Goal: Task Accomplishment & Management: Use online tool/utility

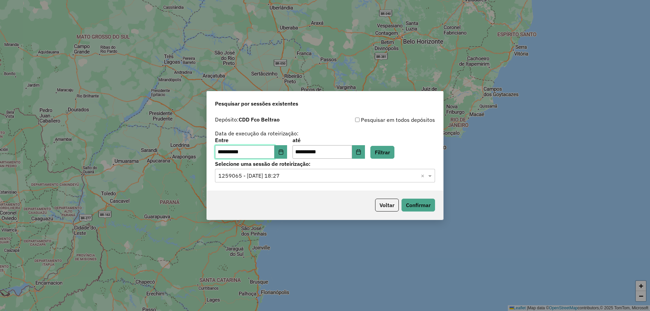
click at [275, 153] on input "**********" at bounding box center [245, 152] width 60 height 14
click at [279, 154] on button "Choose Date" at bounding box center [281, 152] width 13 height 14
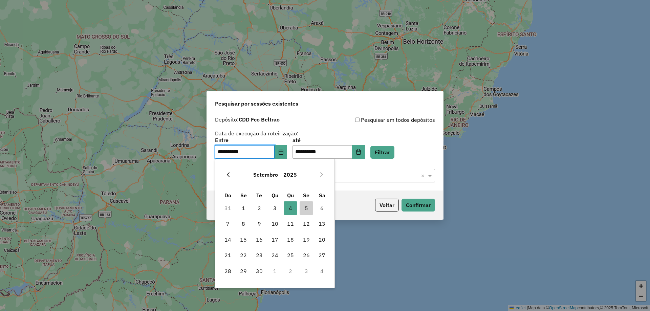
click at [233, 177] on button "Previous Month" at bounding box center [228, 174] width 11 height 11
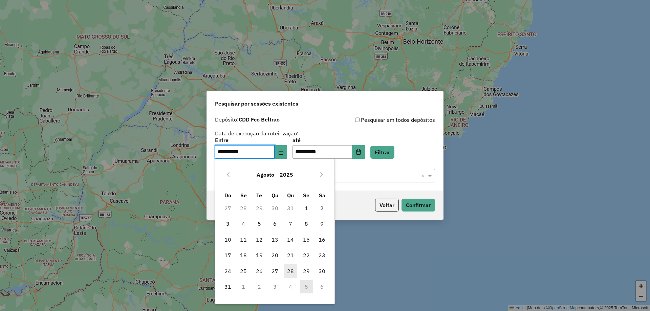
click at [288, 270] on span "28" at bounding box center [291, 271] width 14 height 14
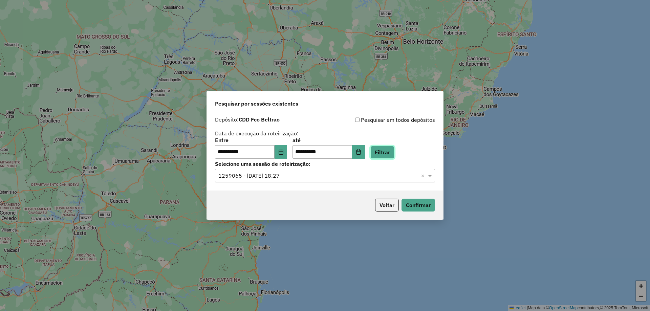
click at [394, 156] on button "Filtrar" at bounding box center [382, 152] width 24 height 13
click at [260, 179] on input "text" at bounding box center [318, 176] width 200 height 8
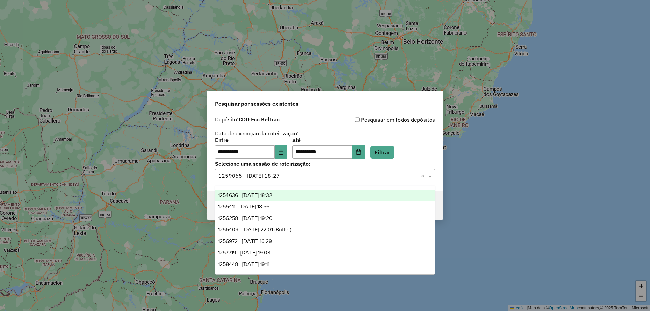
click at [272, 192] on span "1254636 - 28/08/2025 18:32" at bounding box center [245, 195] width 54 height 6
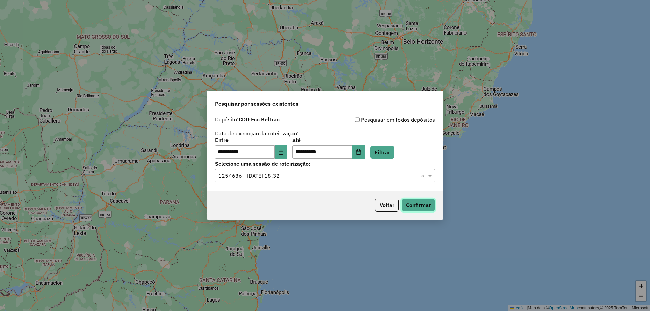
click at [423, 207] on button "Confirmar" at bounding box center [418, 205] width 34 height 13
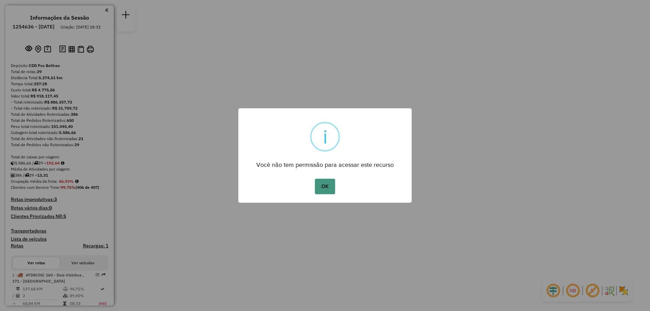
click at [325, 188] on button "OK" at bounding box center [325, 187] width 20 height 16
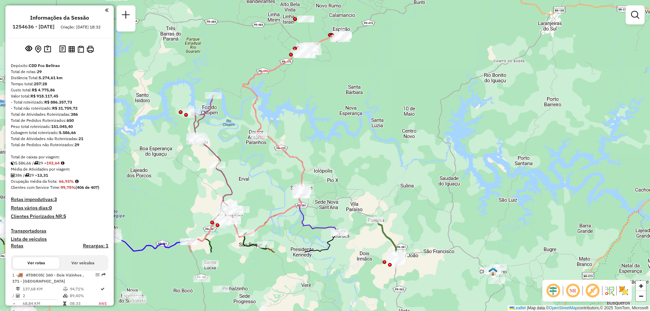
drag, startPoint x: 276, startPoint y: 151, endPoint x: 285, endPoint y: 42, distance: 109.4
click at [285, 42] on div "Janela de atendimento Grade de atendimento Capacidade Transportadoras Veículos …" at bounding box center [325, 155] width 650 height 311
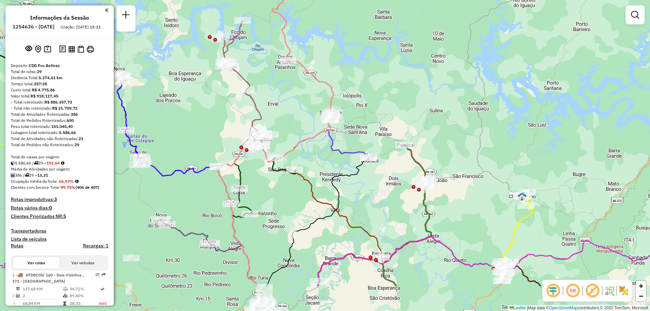
drag, startPoint x: 282, startPoint y: 139, endPoint x: 305, endPoint y: 79, distance: 64.6
click at [305, 79] on div "Janela de atendimento Grade de atendimento Capacidade Transportadoras Veículos …" at bounding box center [325, 155] width 650 height 311
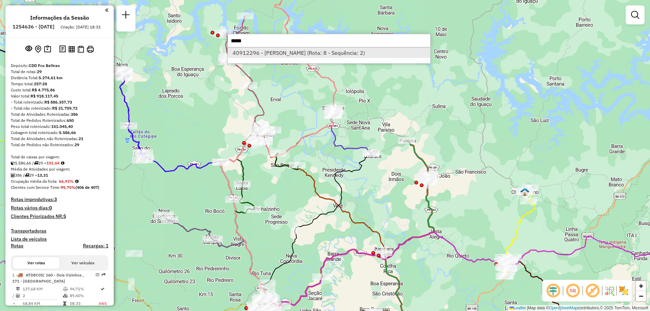
type input "*****"
click at [291, 52] on li "40912296 - [PERSON_NAME] (Rota: 8 - Sequência: 2)" at bounding box center [329, 53] width 202 height 10
select select "**********"
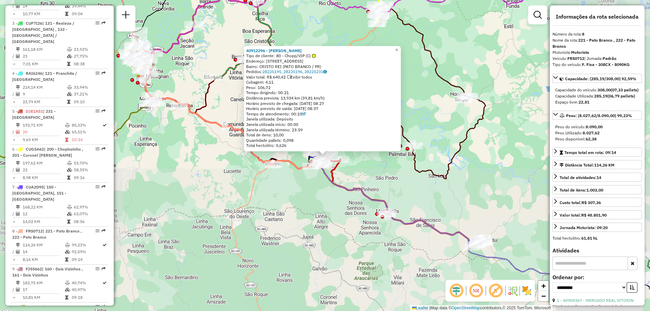
scroll to position [537, 0]
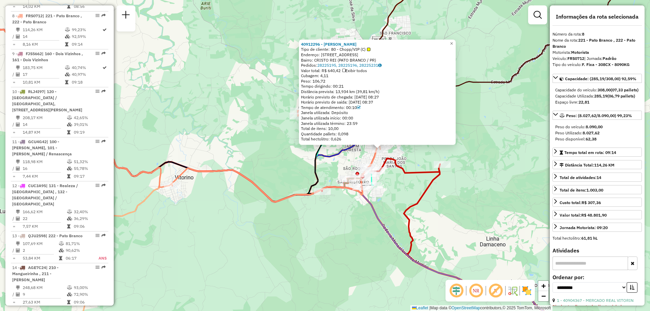
click at [373, 160] on icon at bounding box center [281, 148] width 220 height 107
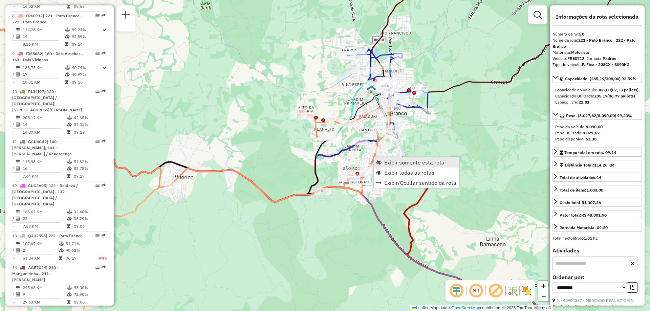
click at [400, 163] on span "Exibir somente esta rota" at bounding box center [414, 162] width 60 height 5
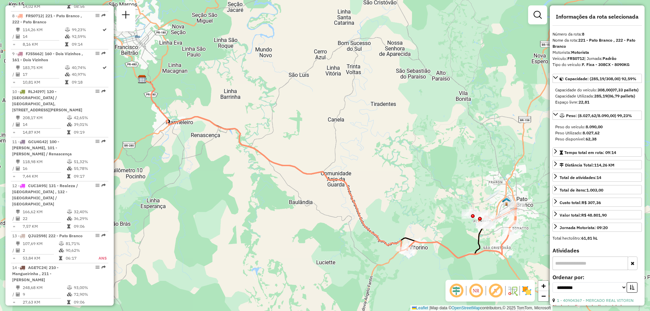
drag, startPoint x: 399, startPoint y: 203, endPoint x: 392, endPoint y: 216, distance: 14.7
click at [392, 216] on div "Janela de atendimento Grade de atendimento Capacidade Transportadoras Veículos …" at bounding box center [325, 155] width 650 height 311
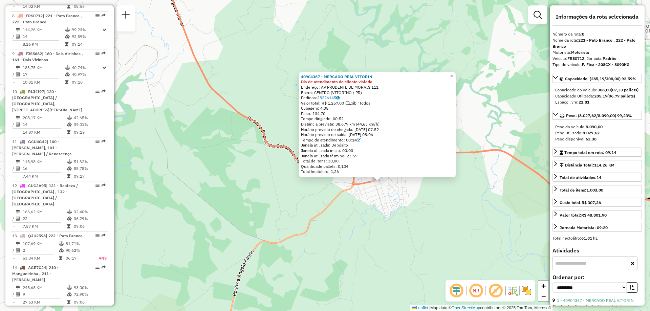
click at [453, 75] on span "×" at bounding box center [451, 76] width 3 height 6
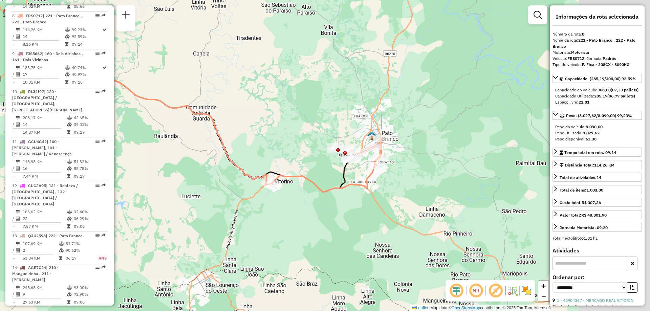
drag, startPoint x: 456, startPoint y: 209, endPoint x: 298, endPoint y: 214, distance: 157.8
click at [298, 214] on div "Janela de atendimento Grade de atendimento Capacidade Transportadoras Veículos …" at bounding box center [325, 155] width 650 height 311
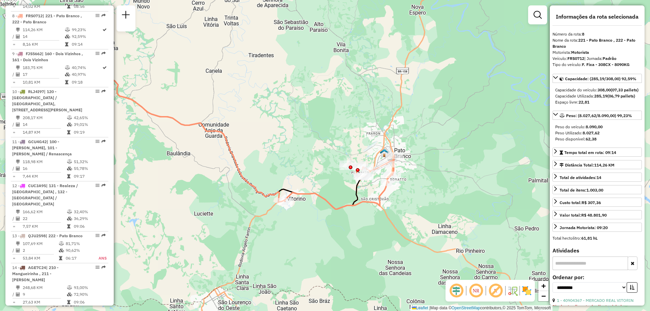
drag, startPoint x: 364, startPoint y: 244, endPoint x: 372, endPoint y: 259, distance: 17.3
click at [372, 259] on div "Janela de atendimento Grade de atendimento Capacidade Transportadoras Veículos …" at bounding box center [325, 155] width 650 height 311
